Goal: Task Accomplishment & Management: Use online tool/utility

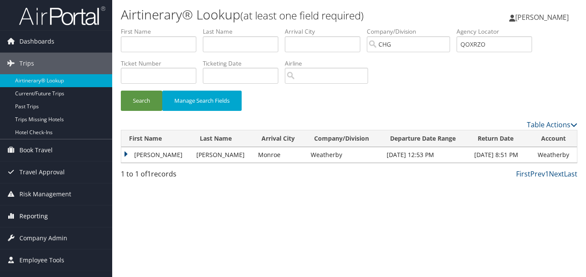
click at [35, 220] on span "Reporting" at bounding box center [33, 216] width 28 height 22
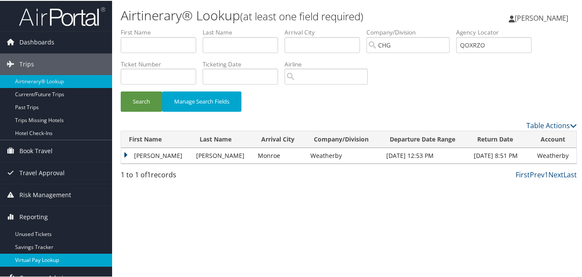
click at [41, 258] on link "Virtual Pay Lookup" at bounding box center [56, 259] width 112 height 13
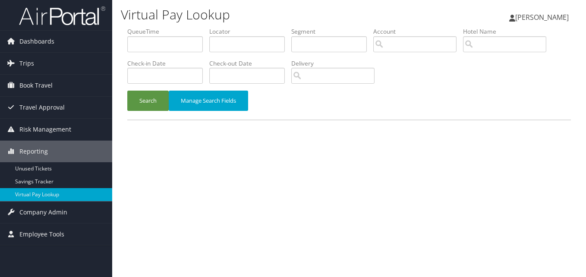
drag, startPoint x: 81, startPoint y: 1, endPoint x: 284, endPoint y: 173, distance: 266.1
click at [286, 173] on div "Virtual Pay Lookup [PERSON_NAME] [PERSON_NAME] My Settings Travel Agency Contac…" at bounding box center [348, 138] width 473 height 277
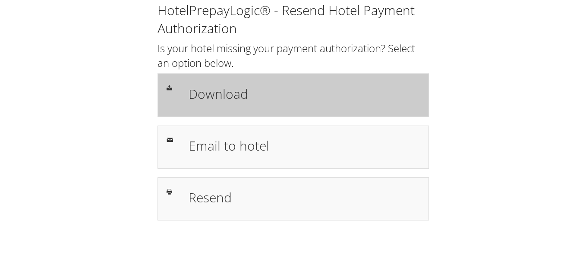
click at [257, 100] on h1 "Download" at bounding box center [303, 93] width 231 height 19
click at [269, 100] on h1 "Download" at bounding box center [303, 93] width 231 height 19
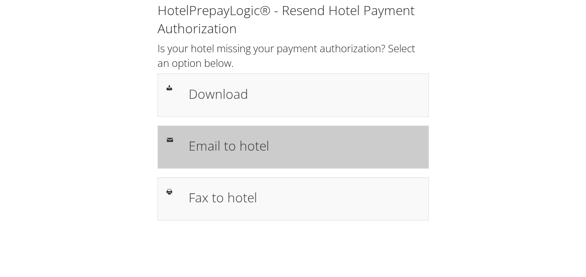
click at [257, 158] on div "Email to hotel" at bounding box center [304, 147] width 244 height 25
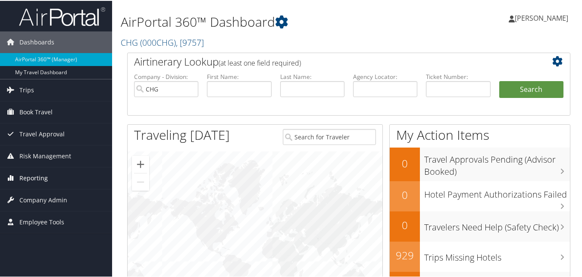
click at [30, 180] on span "Reporting" at bounding box center [33, 177] width 28 height 22
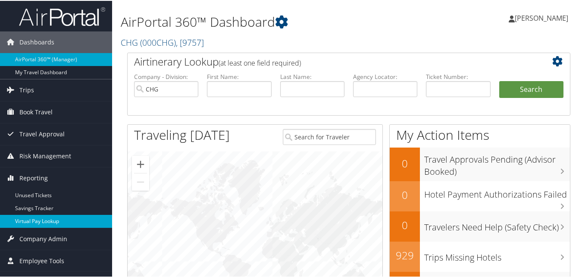
click at [42, 219] on link "Virtual Pay Lookup" at bounding box center [56, 220] width 112 height 13
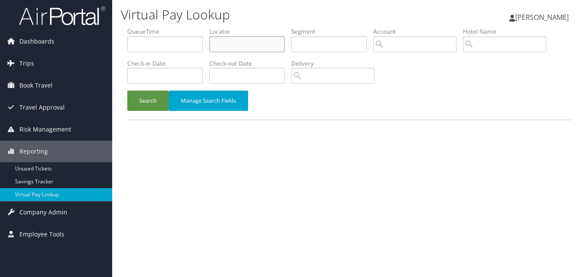
click at [241, 46] on input "text" at bounding box center [246, 44] width 75 height 16
paste input "KQTBCI"
click at [127, 91] on button "Search" at bounding box center [147, 101] width 41 height 20
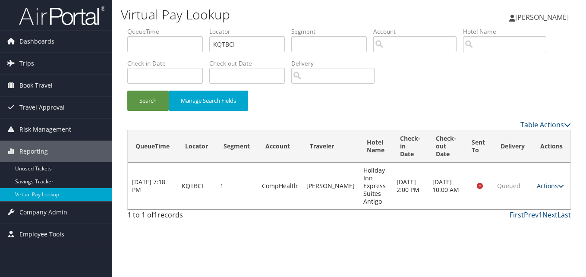
click at [554, 184] on link "Actions" at bounding box center [549, 186] width 27 height 8
click at [537, 212] on link "Logs" at bounding box center [534, 213] width 54 height 15
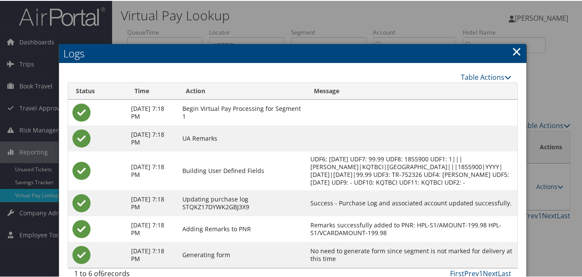
scroll to position [22, 0]
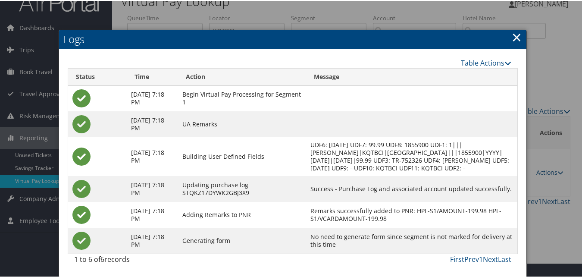
click at [517, 28] on link "×" at bounding box center [517, 36] width 10 height 17
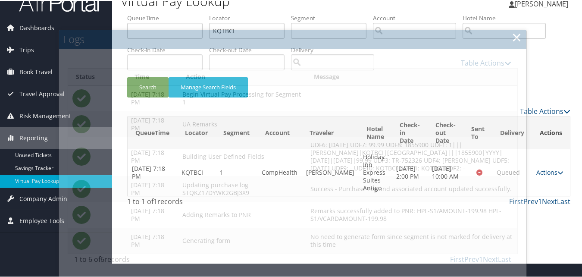
scroll to position [0, 0]
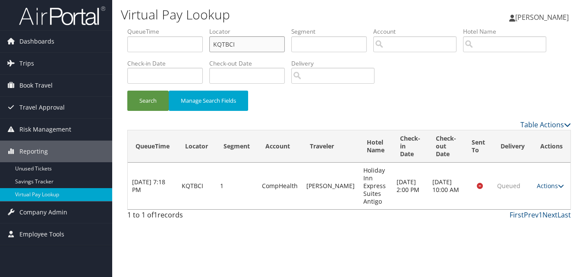
drag, startPoint x: 250, startPoint y: 45, endPoint x: 167, endPoint y: 45, distance: 83.2
click at [167, 27] on ul "QueueTime Locator KQTBCI Segment Account Traveler Hotel Name Check-in Date Chec…" at bounding box center [348, 27] width 443 height 0
paste input "OCMPDR"
type input "OCMPDR"
click at [127, 91] on button "Search" at bounding box center [147, 101] width 41 height 20
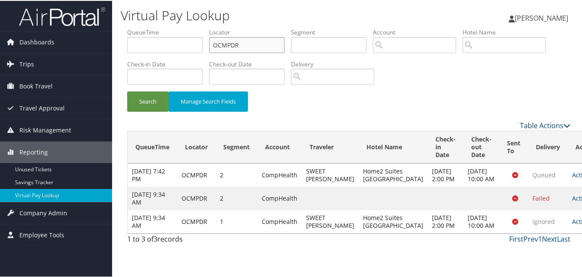
scroll to position [17, 0]
click at [572, 225] on link "Actions" at bounding box center [585, 220] width 27 height 8
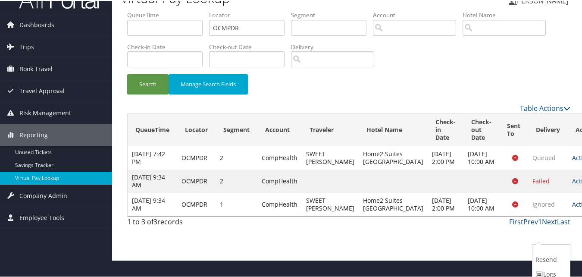
scroll to position [44, 0]
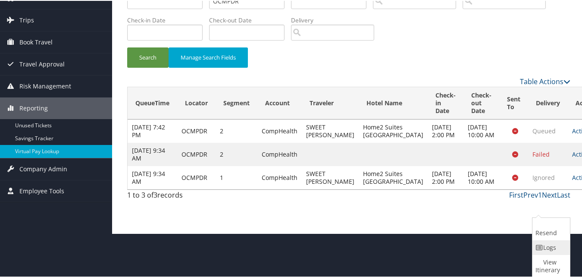
click at [549, 245] on link "Logs" at bounding box center [550, 246] width 36 height 15
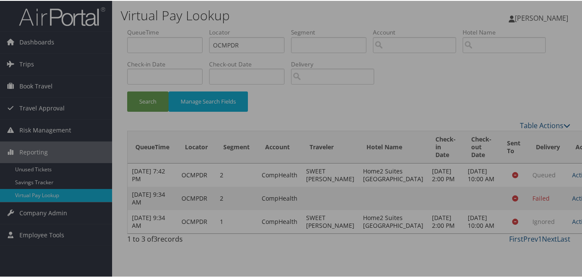
scroll to position [17, 0]
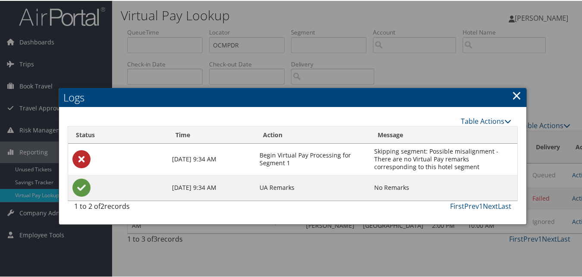
click at [514, 86] on link "×" at bounding box center [517, 94] width 10 height 17
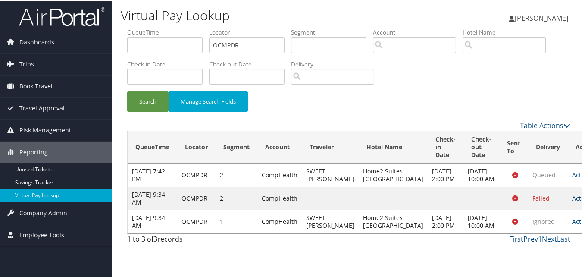
click at [572, 201] on link "Actions" at bounding box center [585, 197] width 27 height 8
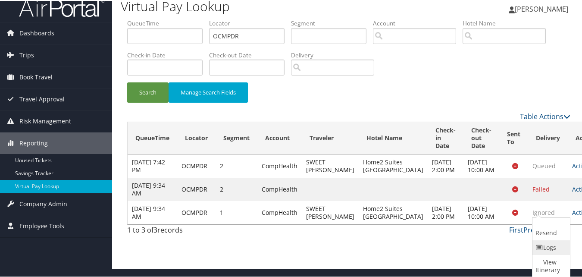
click at [542, 243] on link "Logs" at bounding box center [550, 246] width 36 height 15
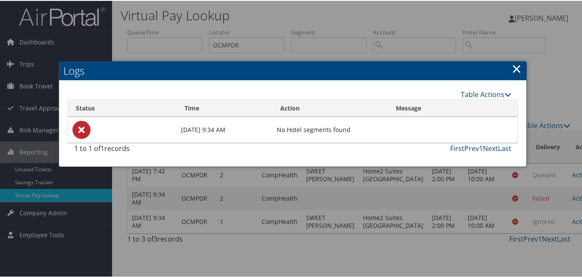
click at [514, 59] on link "×" at bounding box center [517, 67] width 10 height 17
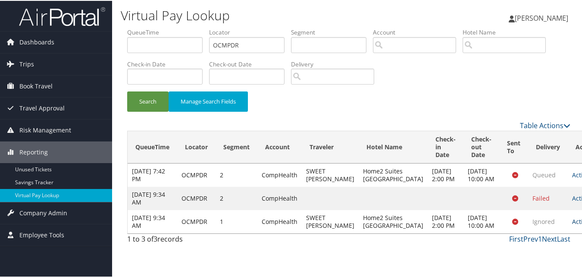
click at [572, 225] on link "Actions" at bounding box center [585, 220] width 27 height 8
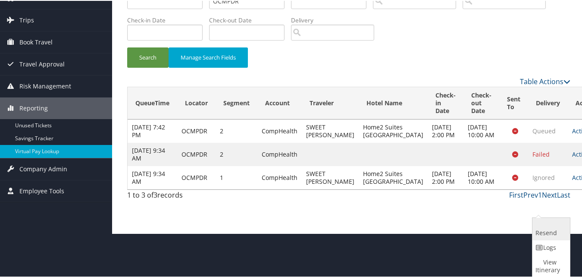
click at [545, 234] on link "Resend" at bounding box center [550, 228] width 36 height 22
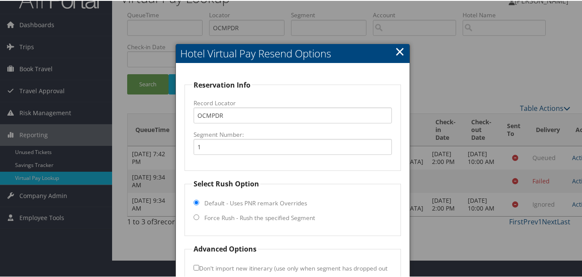
click at [247, 213] on label "Force Rush - Rush the specified Segment" at bounding box center [259, 217] width 111 height 9
click at [199, 213] on input "Force Rush - Rush the specified Segment" at bounding box center [197, 216] width 6 height 6
radio input "true"
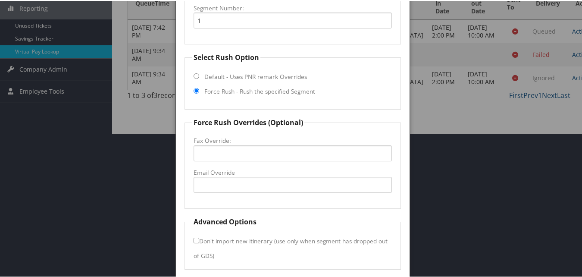
scroll to position [147, 0]
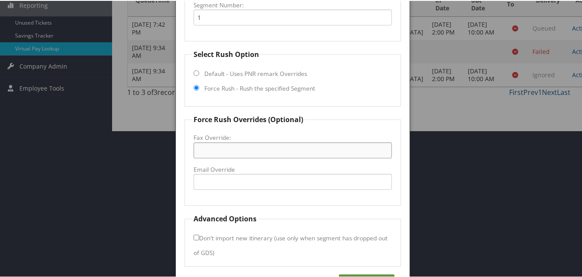
click at [224, 154] on input "Fax Override:" at bounding box center [293, 149] width 198 height 16
click at [220, 178] on input "Email Override" at bounding box center [293, 181] width 198 height 16
click at [202, 181] on input "Email Override" at bounding box center [293, 181] width 198 height 16
drag, startPoint x: 267, startPoint y: 187, endPoint x: 196, endPoint y: 188, distance: 70.7
click at [196, 188] on input "fsdmc@brandthg.com" at bounding box center [293, 181] width 198 height 16
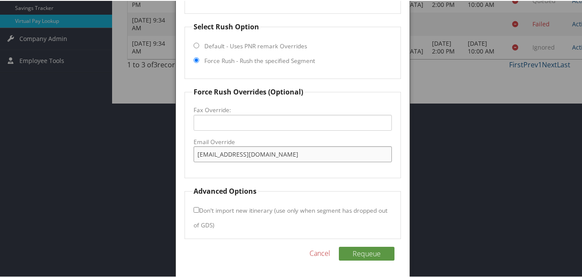
scroll to position [175, 0]
type input "fsdmc@brandthg.com"
click at [367, 253] on button "Requeue" at bounding box center [367, 252] width 56 height 14
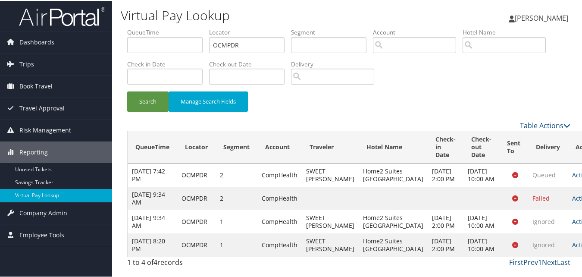
scroll to position [64, 0]
click at [572, 241] on link "Actions" at bounding box center [585, 244] width 27 height 8
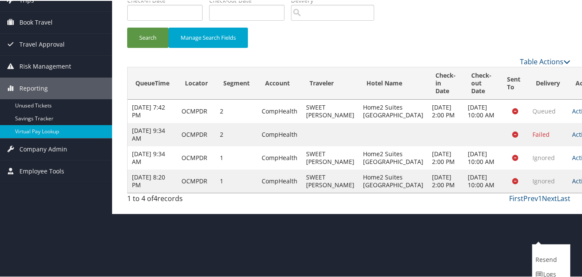
scroll to position [91, 0]
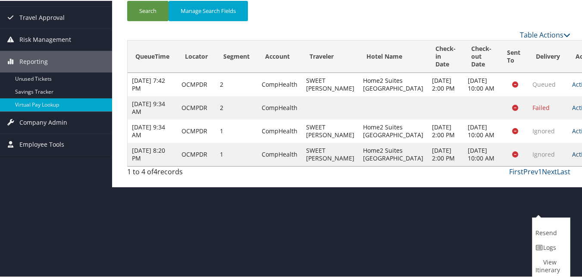
click at [572, 157] on link "Actions" at bounding box center [585, 153] width 27 height 8
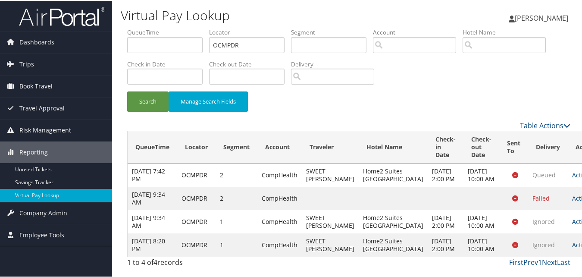
click at [572, 240] on link "Actions" at bounding box center [585, 244] width 27 height 8
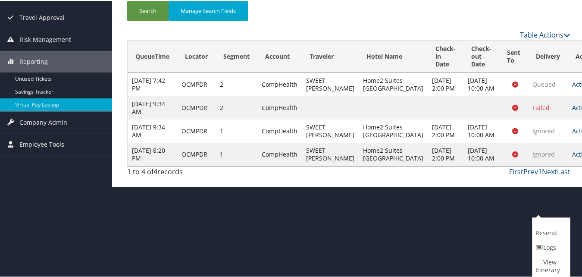
click at [547, 246] on link "Logs" at bounding box center [550, 246] width 36 height 15
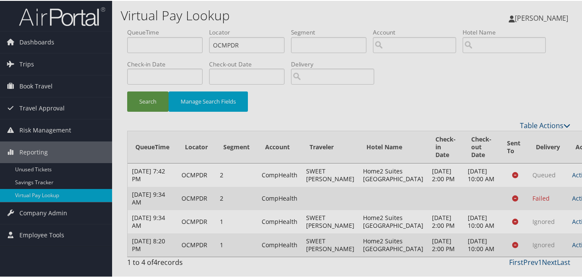
scroll to position [64, 0]
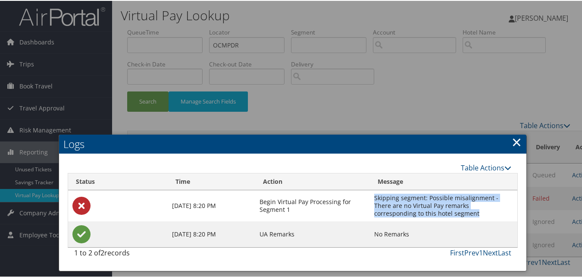
drag, startPoint x: 434, startPoint y: 149, endPoint x: 375, endPoint y: 132, distance: 61.1
click at [375, 189] on td "Skipping segment: Possible misalignment - There are no Virtual Pay remarks corr…" at bounding box center [443, 204] width 147 height 31
copy td "Skipping segment: Possible misalignment - There are no Virtual Pay remarks corr…"
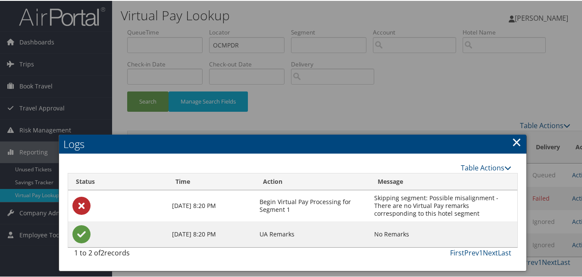
click at [517, 132] on link "×" at bounding box center [517, 140] width 10 height 17
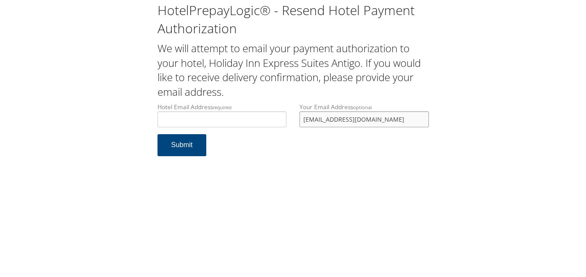
drag, startPoint x: 0, startPoint y: 0, endPoint x: 289, endPoint y: 131, distance: 317.0
click at [289, 131] on div "Hotel Email Address required Hotel email address is required Your Email Address…" at bounding box center [293, 118] width 284 height 31
click at [226, 112] on input "Hotel Email Address required" at bounding box center [221, 119] width 129 height 16
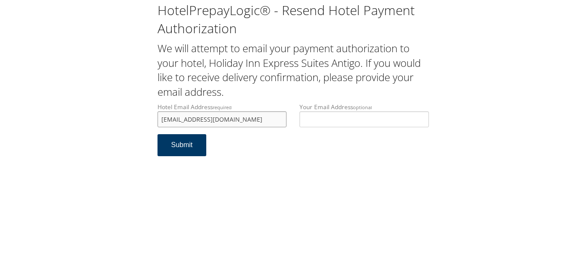
type input "ecare@chghealthcare.com"
click at [190, 147] on button "Submit" at bounding box center [181, 145] width 49 height 22
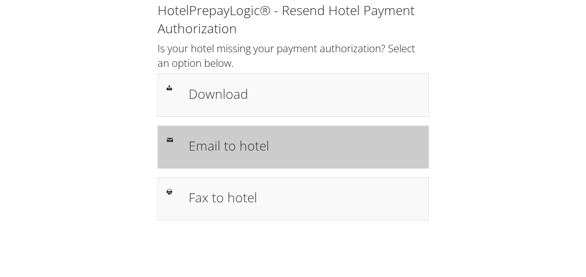
click at [257, 149] on h1 "Email to hotel" at bounding box center [303, 145] width 231 height 19
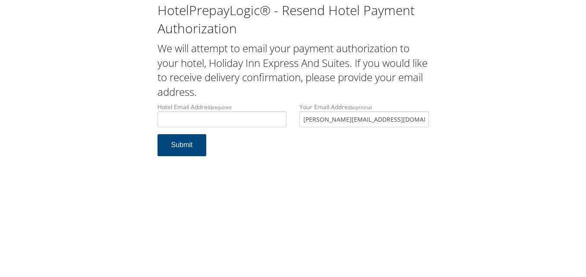
click at [248, 127] on div "Hotel Email Address required Hotel email address is required Your Email Address…" at bounding box center [293, 118] width 284 height 31
click at [248, 119] on input "Hotel Email Address required" at bounding box center [221, 119] width 129 height 16
click at [169, 120] on input "Hotel Email Address required" at bounding box center [221, 119] width 129 height 16
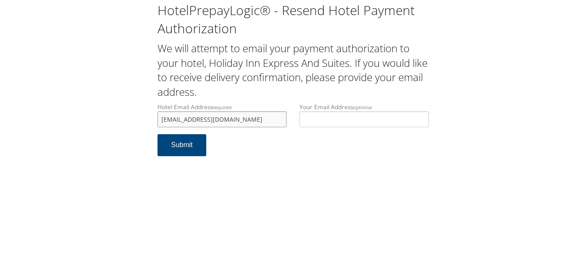
drag, startPoint x: 231, startPoint y: 120, endPoint x: 148, endPoint y: 127, distance: 83.5
click at [148, 127] on div "HotelPrepayLogic® - Resend Hotel Payment Authorization We will attempt to email…" at bounding box center [293, 82] width 568 height 165
click at [247, 111] on input "jacksonhie@yahoo.com" at bounding box center [221, 119] width 129 height 16
drag, startPoint x: 231, startPoint y: 119, endPoint x: 157, endPoint y: 122, distance: 73.3
click at [157, 122] on input "jacksonhie@yahoo.com" at bounding box center [221, 119] width 129 height 16
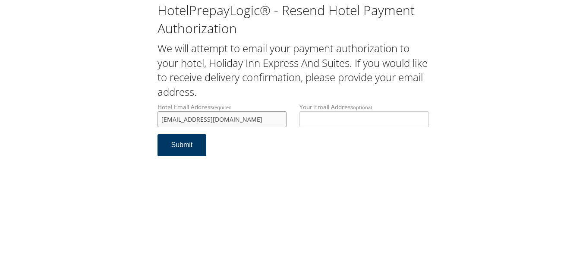
type input "jacksonhie@yahoo.com"
click at [190, 146] on button "Submit" at bounding box center [181, 145] width 49 height 22
drag, startPoint x: 229, startPoint y: 121, endPoint x: 160, endPoint y: 121, distance: 69.0
click at [160, 121] on input "[EMAIL_ADDRESS][DOMAIN_NAME]" at bounding box center [221, 119] width 129 height 16
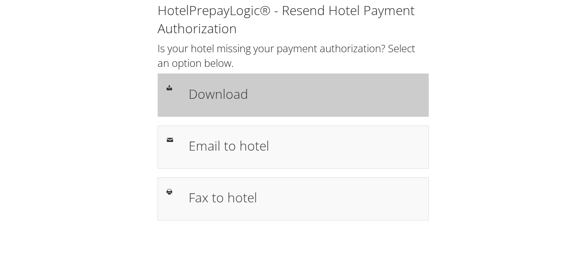
click at [225, 112] on div "Download" at bounding box center [292, 94] width 271 height 43
